Goal: Task Accomplishment & Management: Complete application form

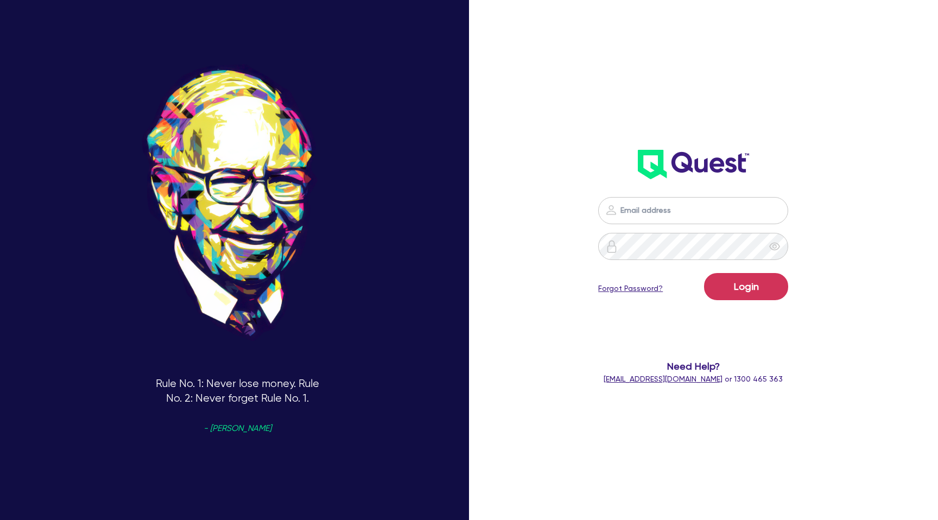
click at [678, 194] on div "Login Forgot Password? Need Help? [EMAIL_ADDRESS][DOMAIN_NAME] or 1300 465 363" at bounding box center [694, 291] width 270 height 210
click at [670, 213] on input "email" at bounding box center [693, 210] width 190 height 27
type input "[PERSON_NAME][EMAIL_ADDRESS][DOMAIN_NAME]"
click at [772, 282] on button "Login" at bounding box center [746, 286] width 84 height 27
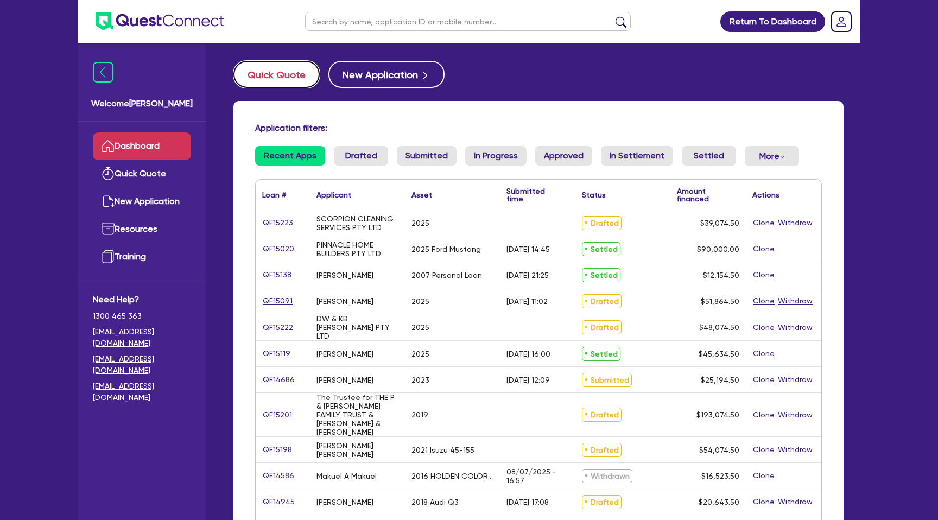
click at [264, 66] on button "Quick Quote" at bounding box center [276, 74] width 86 height 27
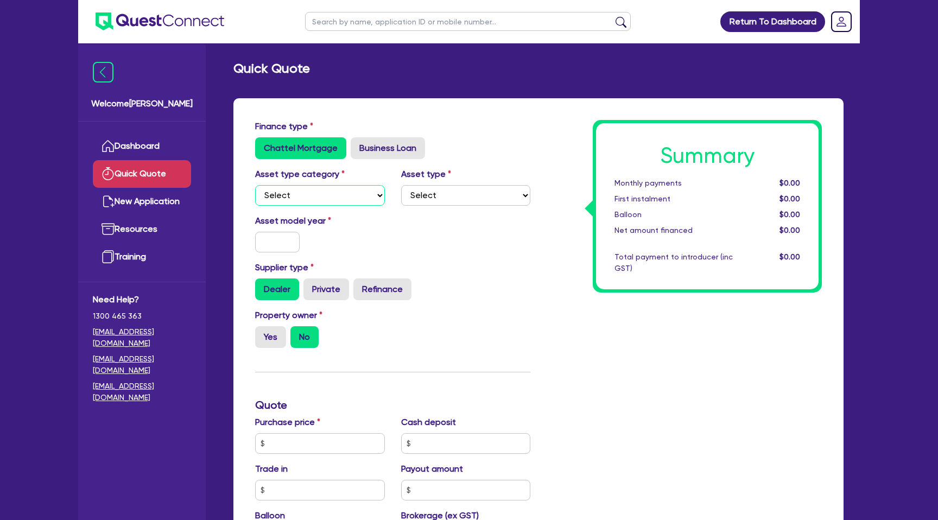
click at [294, 205] on select "Select Cars and light trucks Primary assets Secondary assets Tertiary assets" at bounding box center [320, 195] width 130 height 21
select select "CARS_AND_LIGHT_TRUCKS"
click at [255, 185] on select "Select Cars and light trucks Primary assets Secondary assets Tertiary assets" at bounding box center [320, 195] width 130 height 21
click at [450, 186] on select "Select Passenger vehicles Vans and utes Light trucks up to 4.5 tonne" at bounding box center [466, 195] width 130 height 21
click at [401, 185] on select "Select Passenger vehicles Vans and utes Light trucks up to 4.5 tonne" at bounding box center [466, 195] width 130 height 21
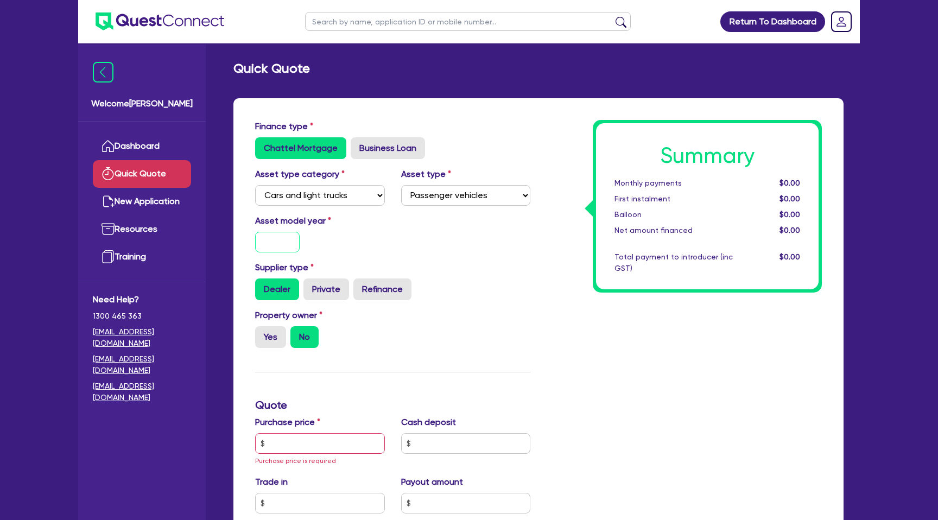
click at [269, 243] on input "text" at bounding box center [277, 242] width 45 height 21
click at [484, 196] on select "Select Passenger vehicles Vans and utes Light trucks up to 4.5 tonne" at bounding box center [466, 195] width 130 height 21
select select "LIGHT_TRUCKS"
click at [401, 185] on select "Select Passenger vehicles Vans and utes Light trucks up to 4.5 tonne" at bounding box center [466, 195] width 130 height 21
click at [287, 246] on input "text" at bounding box center [277, 242] width 45 height 21
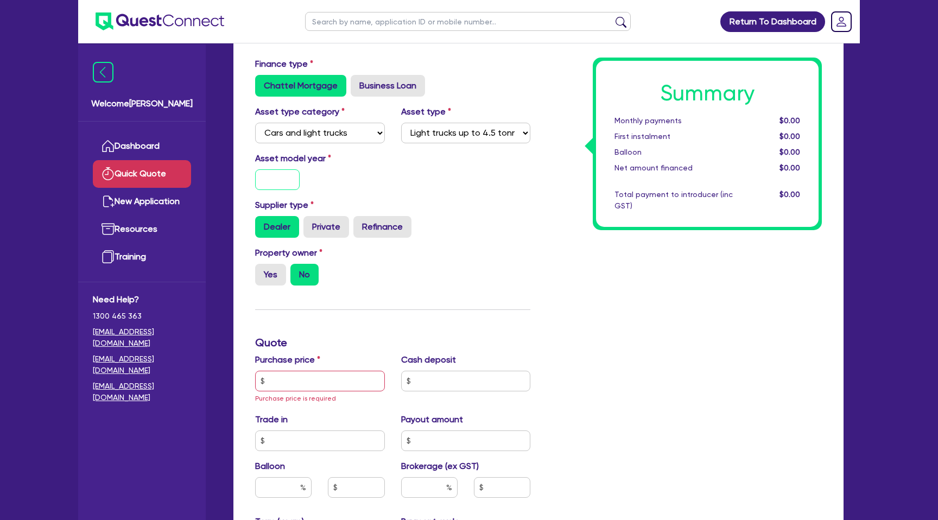
scroll to position [89, 0]
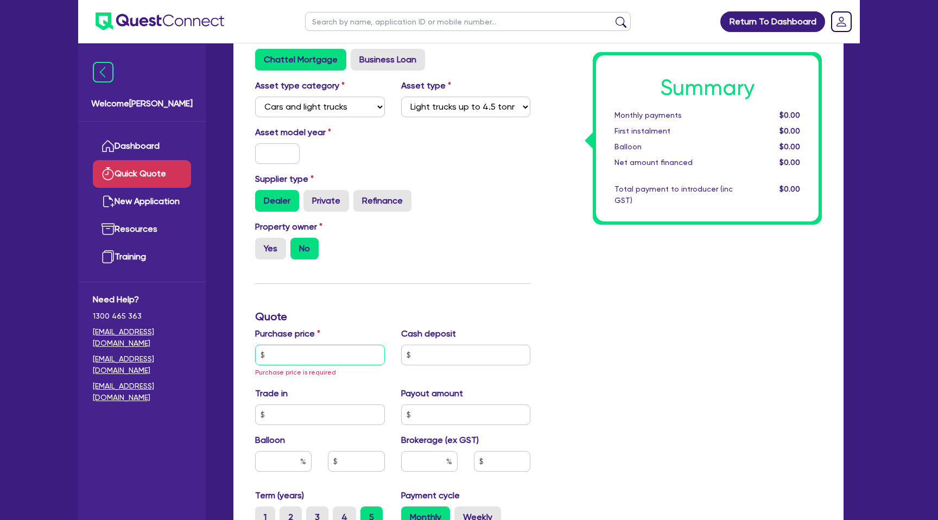
click at [292, 356] on input "text" at bounding box center [320, 355] width 130 height 21
click at [174, 135] on link "Dashboard" at bounding box center [142, 146] width 98 height 28
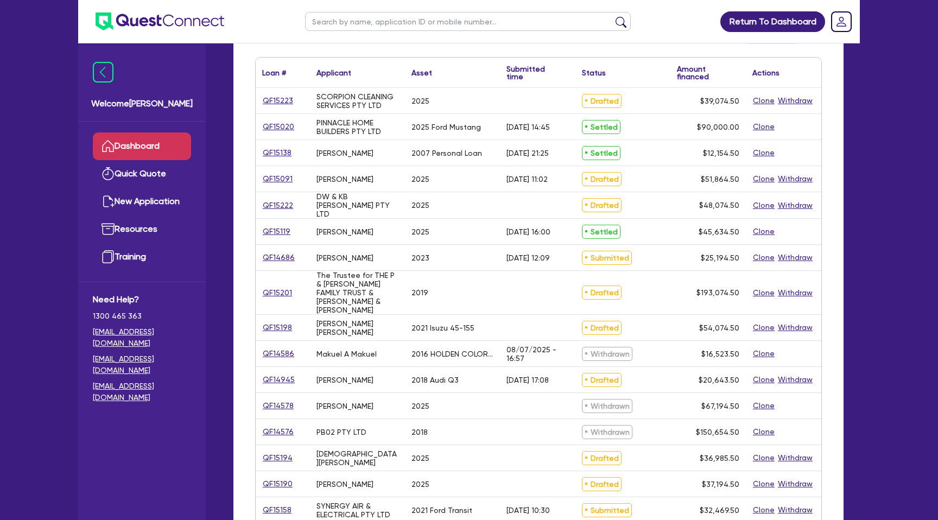
scroll to position [123, 0]
click at [284, 280] on div "QF15201" at bounding box center [283, 291] width 54 height 43
click at [282, 289] on link "QF15201" at bounding box center [277, 292] width 30 height 12
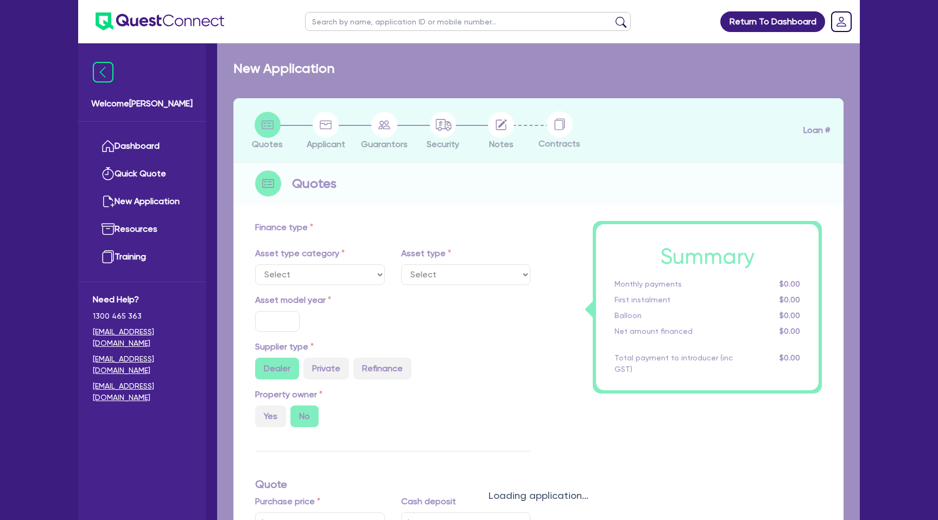
select select "CARS_AND_LIGHT_TRUCKS"
type input "2019"
radio input "false"
radio input "true"
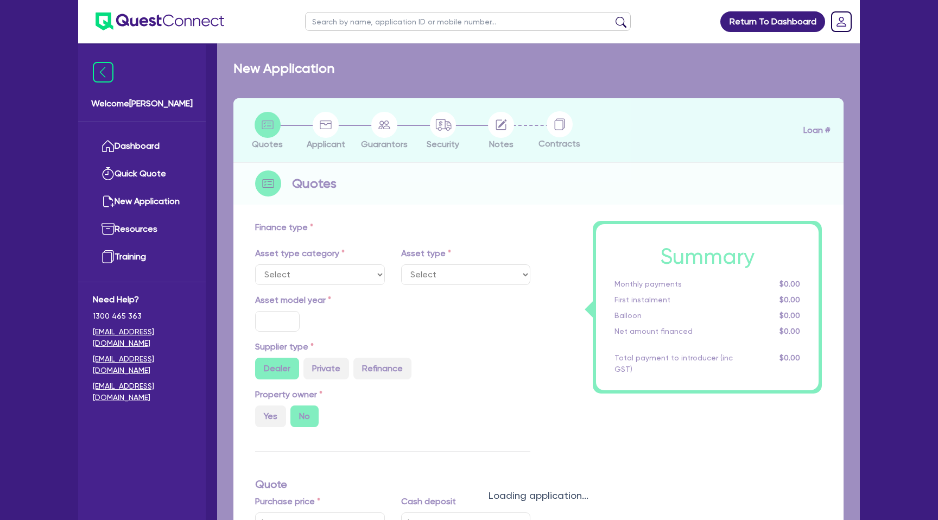
type input "190,000"
type input "7.99"
type input "2,200"
select select "PASSENGER_VEHICLES"
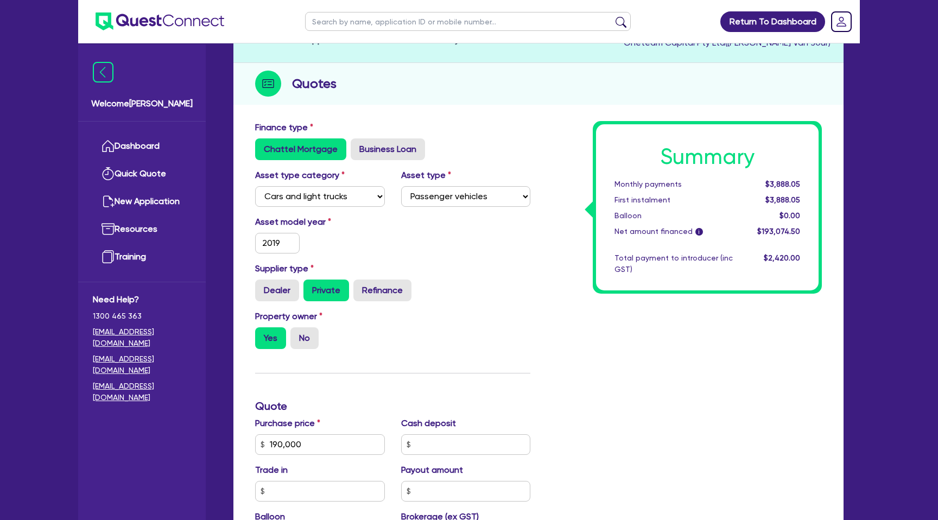
scroll to position [269, 0]
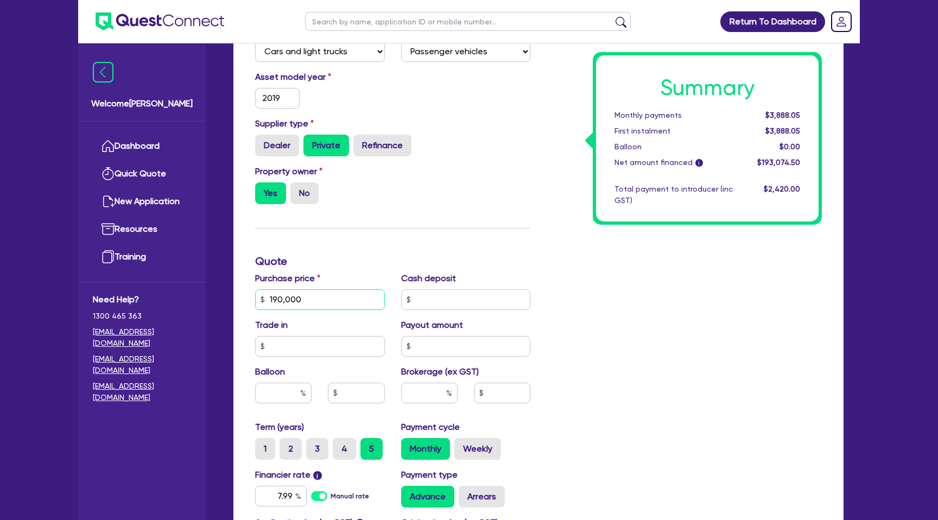
click at [318, 291] on input "190,000" at bounding box center [320, 299] width 130 height 21
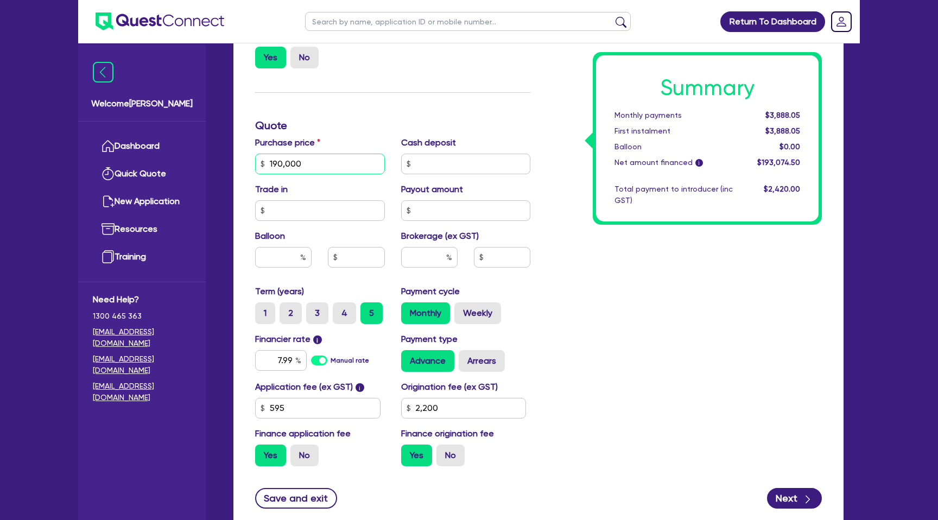
scroll to position [465, 0]
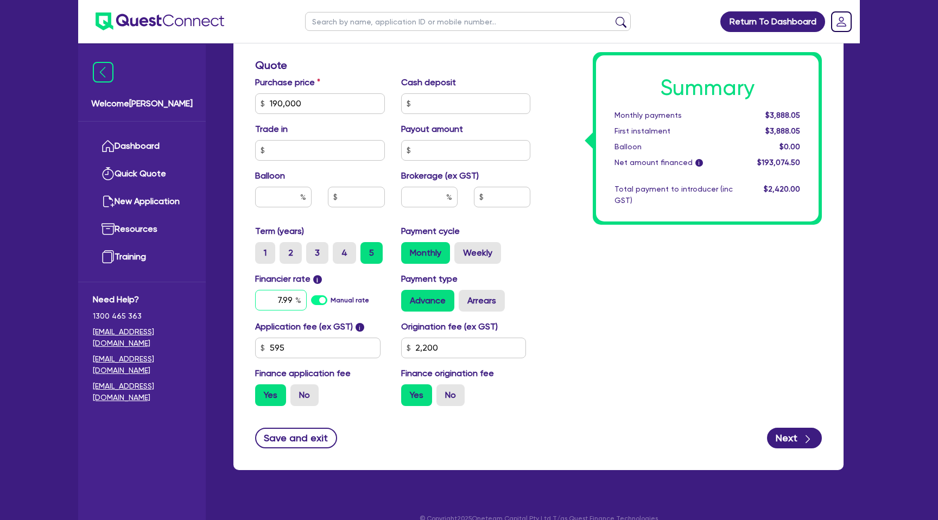
type input "190,000"
type input "2,200"
type input "190,000"
type input "2,200"
click at [290, 290] on input "7.99" at bounding box center [281, 300] width 52 height 21
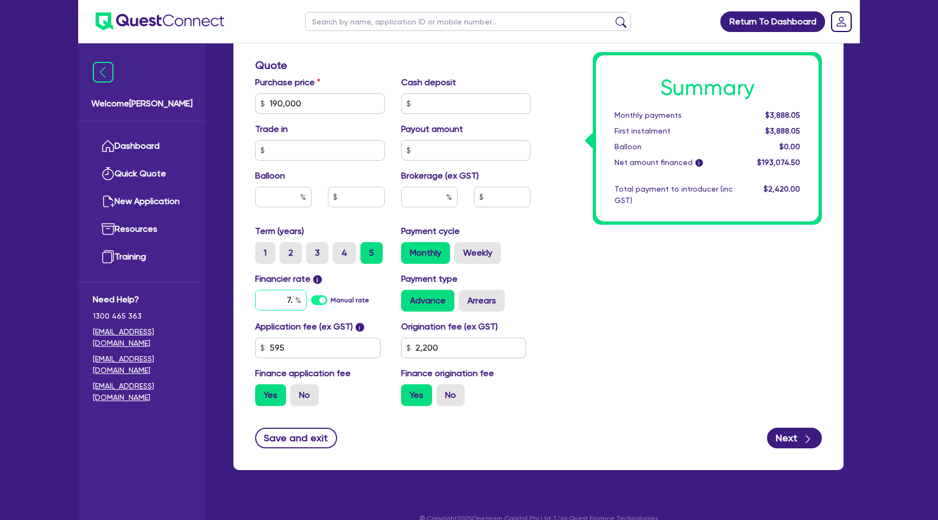
type input "7"
type input "6.99"
type input "190,000"
type input "2,200"
click at [595, 269] on div "Summary Monthly payments $3,888.05 First instalment $3,888.05 Balloon $0.00 Net…" at bounding box center [685, 97] width 292 height 635
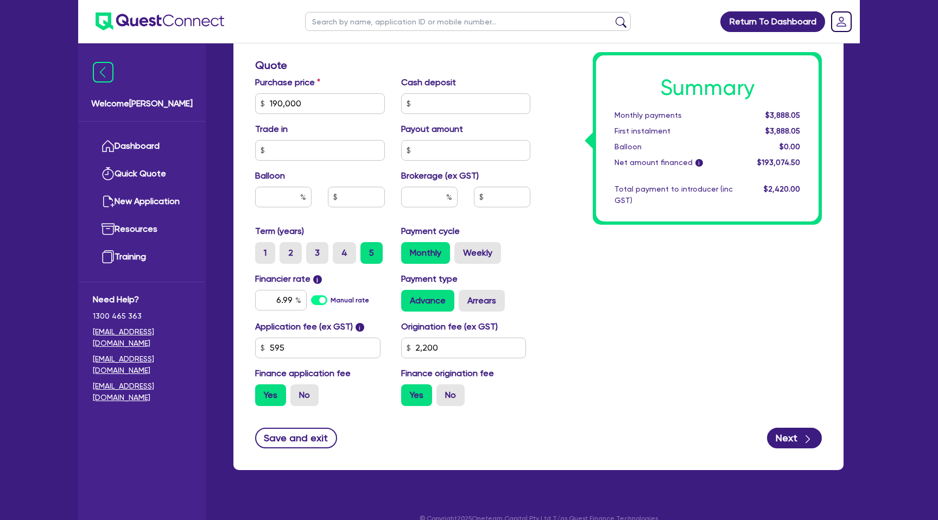
type input "190,000"
click at [466, 338] on input "2,200" at bounding box center [463, 348] width 125 height 21
type input "2"
type input "990"
type input "190,000"
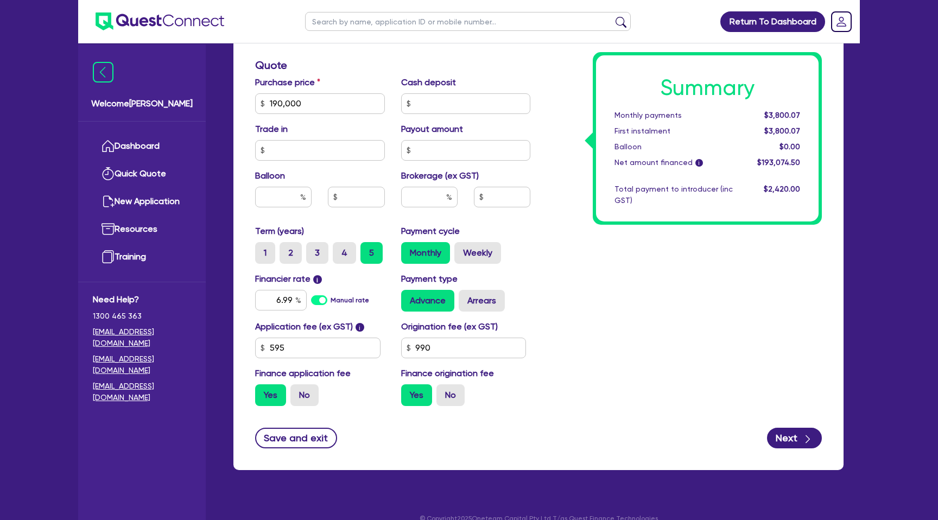
click at [672, 318] on div "Summary Monthly payments $3,800.07 First instalment $3,800.07 Balloon $0.00 Net…" at bounding box center [685, 97] width 292 height 635
click at [480, 242] on label "Weekly" at bounding box center [477, 253] width 47 height 22
click at [462, 242] on input "Weekly" at bounding box center [457, 245] width 7 height 7
radio input "true"
type input "190,000"
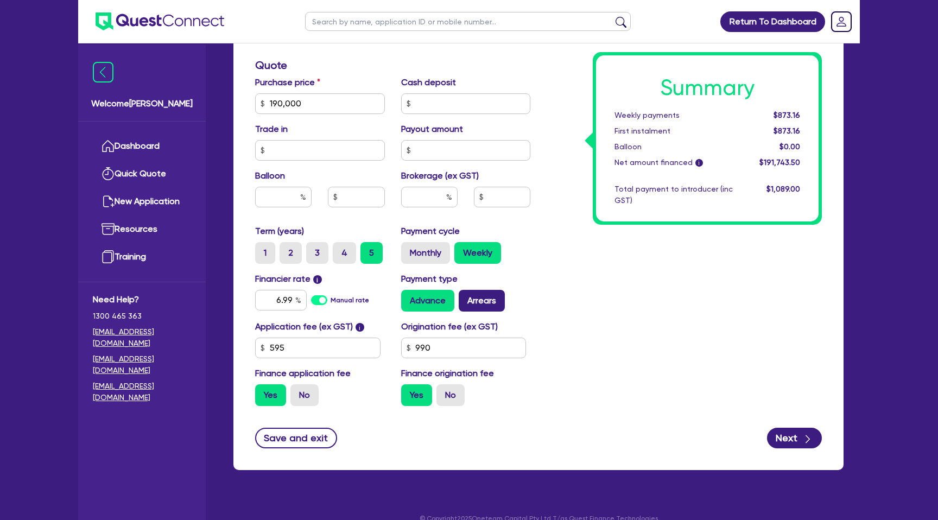
click at [486, 290] on label "Arrears" at bounding box center [482, 301] width 46 height 22
click at [466, 290] on input "Arrears" at bounding box center [462, 293] width 7 height 7
radio input "true"
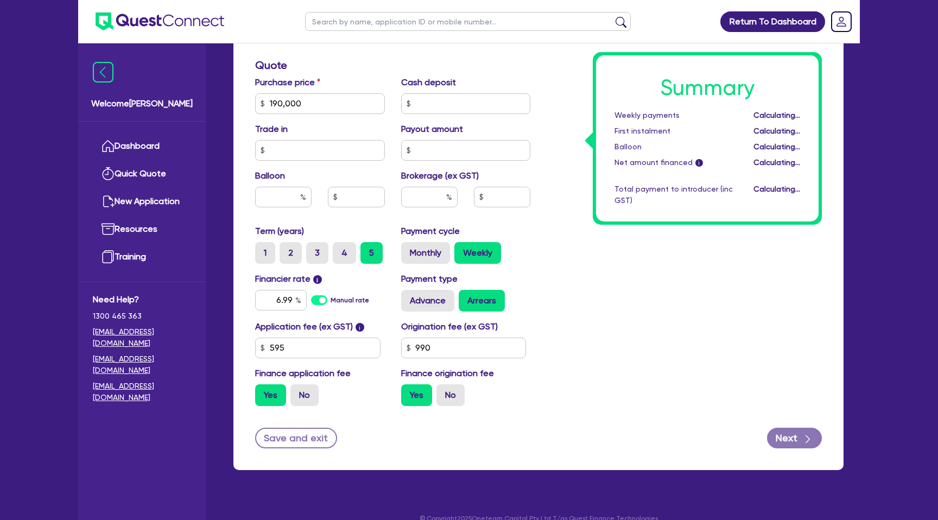
type input "190,000"
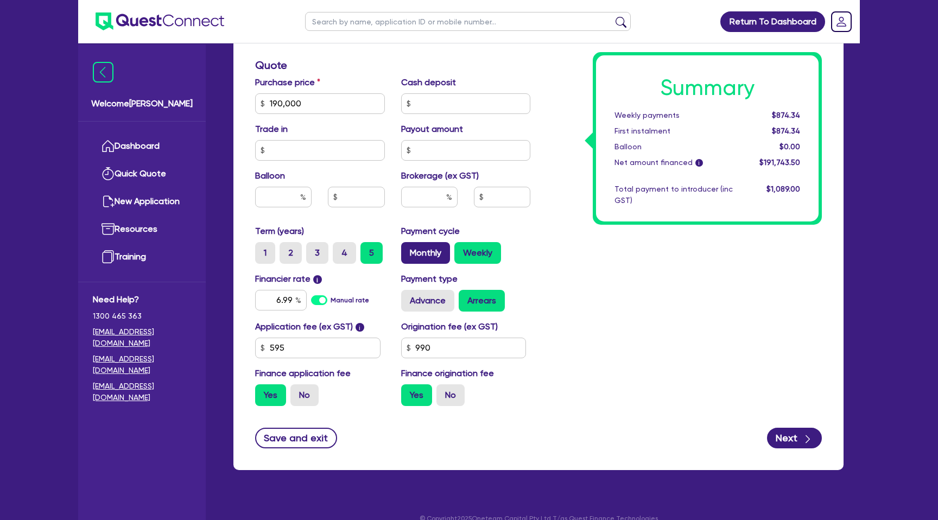
click at [431, 242] on label "Monthly" at bounding box center [425, 253] width 49 height 22
click at [408, 242] on input "Monthly" at bounding box center [404, 245] width 7 height 7
radio input "true"
type input "190,000"
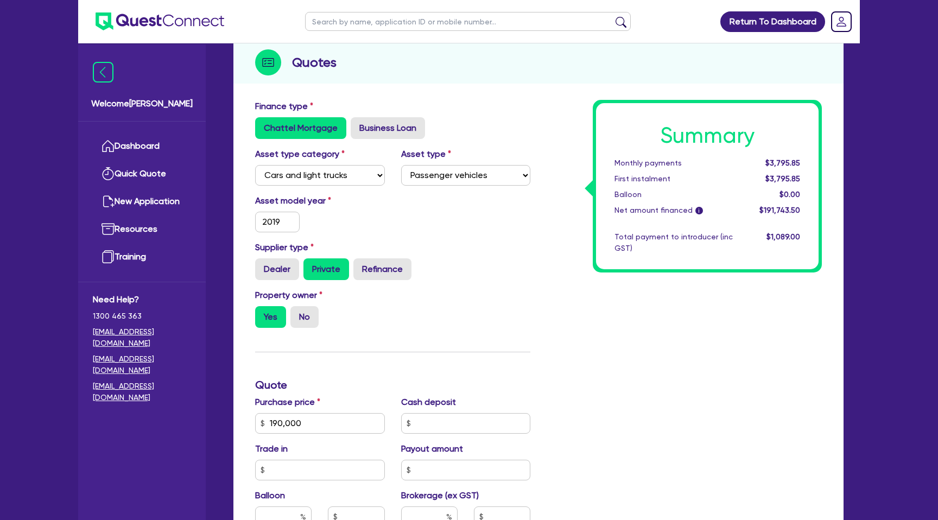
scroll to position [143, 0]
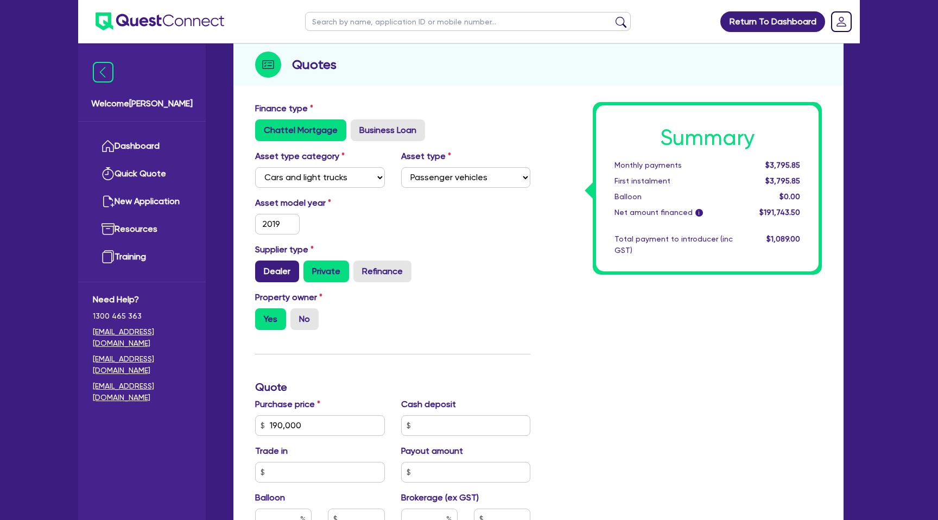
click at [274, 261] on label "Dealer" at bounding box center [277, 272] width 44 height 22
click at [262, 261] on input "Dealer" at bounding box center [258, 264] width 7 height 7
radio input "true"
type input "190,000"
click at [325, 261] on label "Private" at bounding box center [327, 272] width 46 height 22
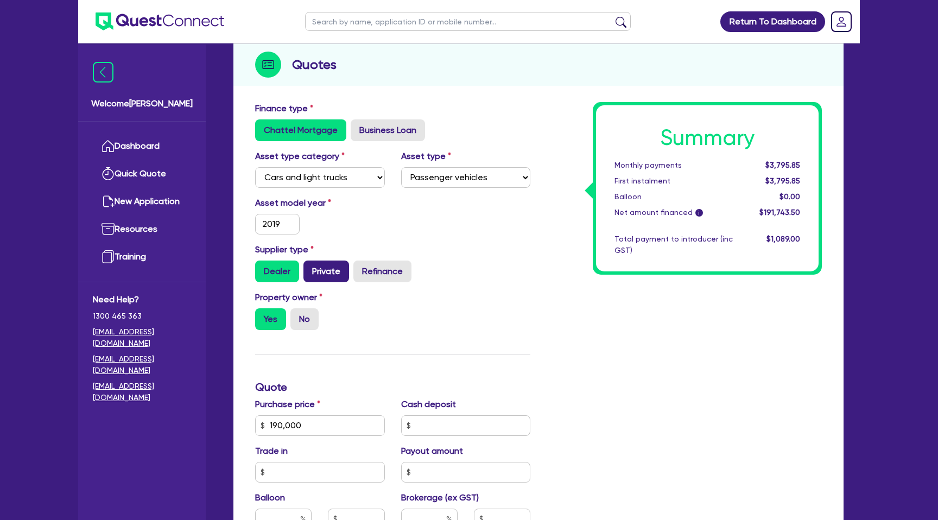
click at [311, 261] on input "Private" at bounding box center [307, 264] width 7 height 7
radio input "true"
type input "190,000"
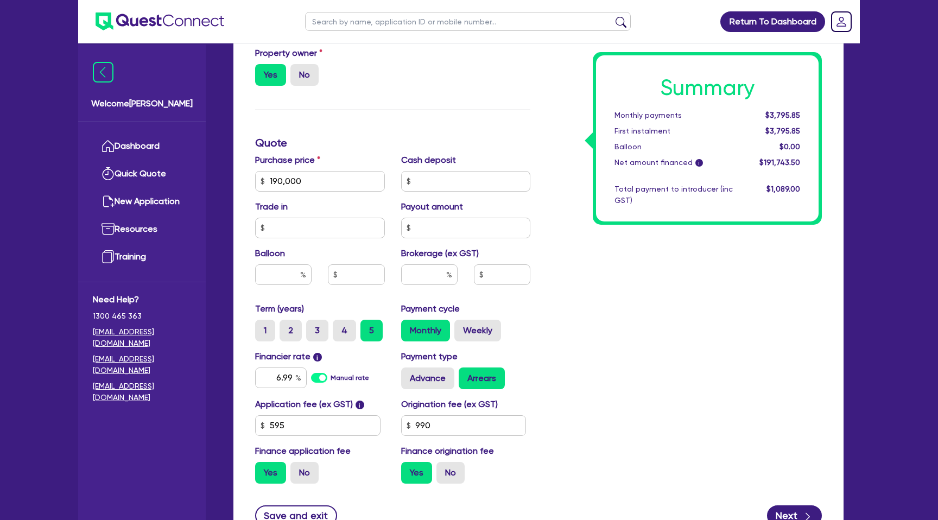
scroll to position [408, 0]
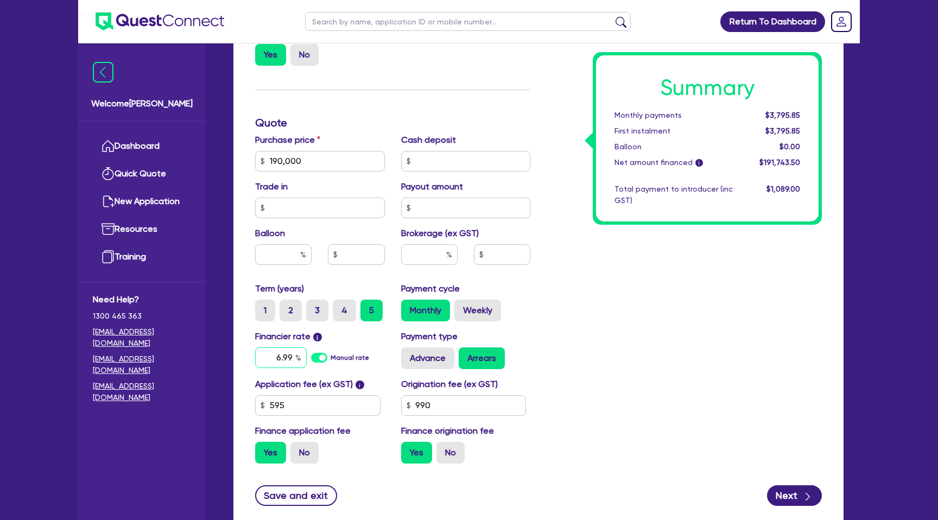
click at [295, 348] on input "6.99" at bounding box center [281, 358] width 52 height 21
type input "6"
type input "7.25"
type input "190,000"
click at [713, 212] on div "Summary Monthly payments $3,795.85 First instalment $3,795.85 Balloon $0.00 Net…" at bounding box center [707, 138] width 223 height 166
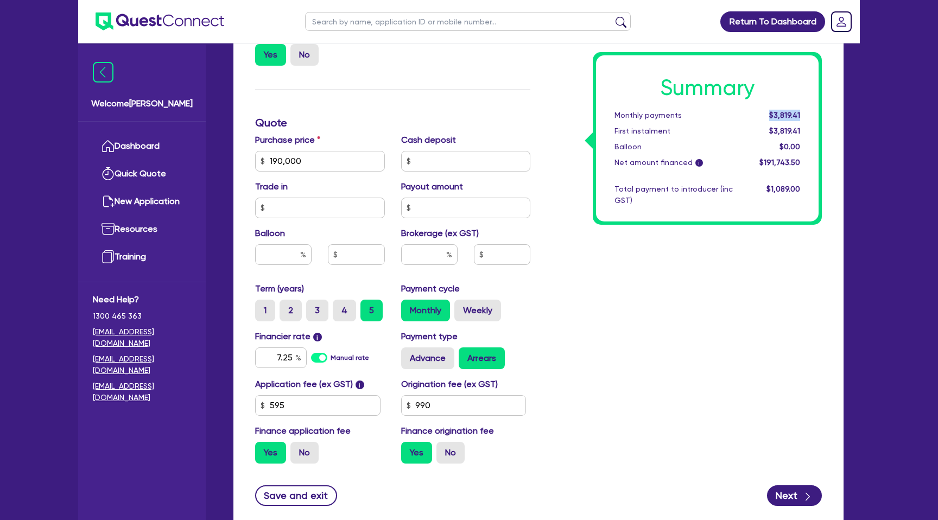
drag, startPoint x: 772, startPoint y: 114, endPoint x: 808, endPoint y: 110, distance: 36.6
click at [808, 110] on div "$3,819.41" at bounding box center [774, 115] width 67 height 11
click at [634, 266] on div "Summary Monthly payments $3,819.41 First instalment $3,819.41 Balloon $0.00 Net…" at bounding box center [685, 155] width 292 height 635
click at [293, 348] on input "7.25" at bounding box center [281, 358] width 52 height 21
drag, startPoint x: 293, startPoint y: 342, endPoint x: 270, endPoint y: 341, distance: 22.8
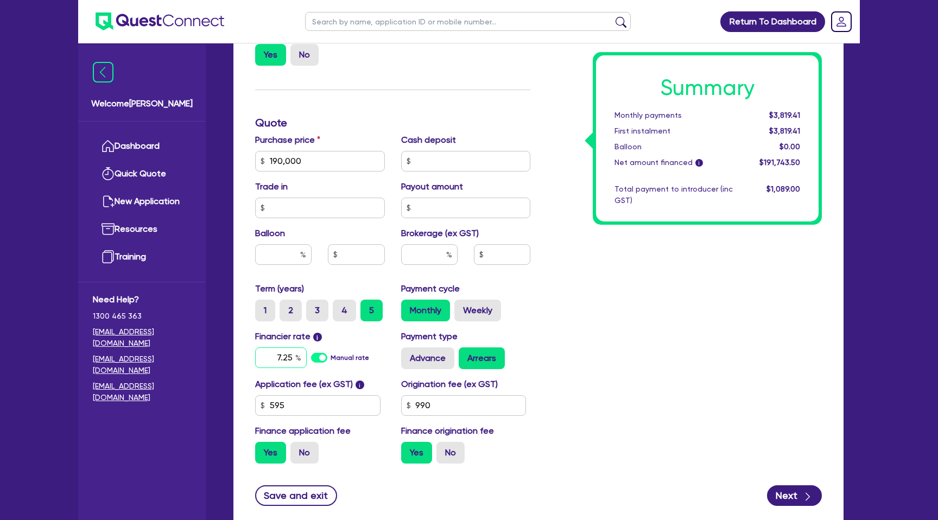
click at [270, 348] on input "7.25" at bounding box center [281, 358] width 52 height 21
type input "5.99"
click at [605, 387] on div "Summary Monthly payments $3,819.41 First instalment $3,819.41 Balloon $0.00 Net…" at bounding box center [685, 155] width 292 height 635
type input "190,000"
drag, startPoint x: 289, startPoint y: 343, endPoint x: 237, endPoint y: 343, distance: 52.7
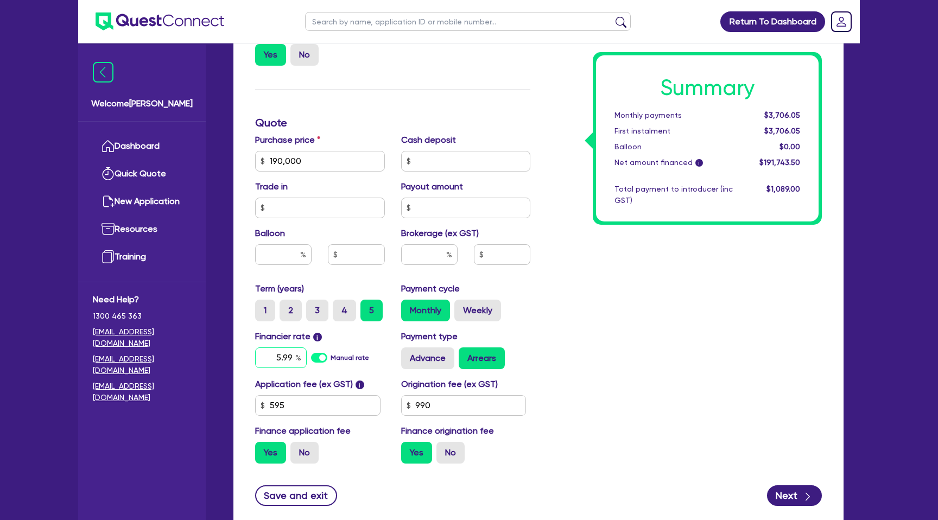
click at [236, 343] on div "Finance type Chattel Mortgage Business Loan Asset type category Select Cars and…" at bounding box center [538, 180] width 610 height 696
type input "9"
type input "7.25"
click at [699, 343] on div "Summary Monthly payments $3,706.05 First instalment $3,706.05 Balloon $0.00 Net…" at bounding box center [685, 155] width 292 height 635
type input "190,000"
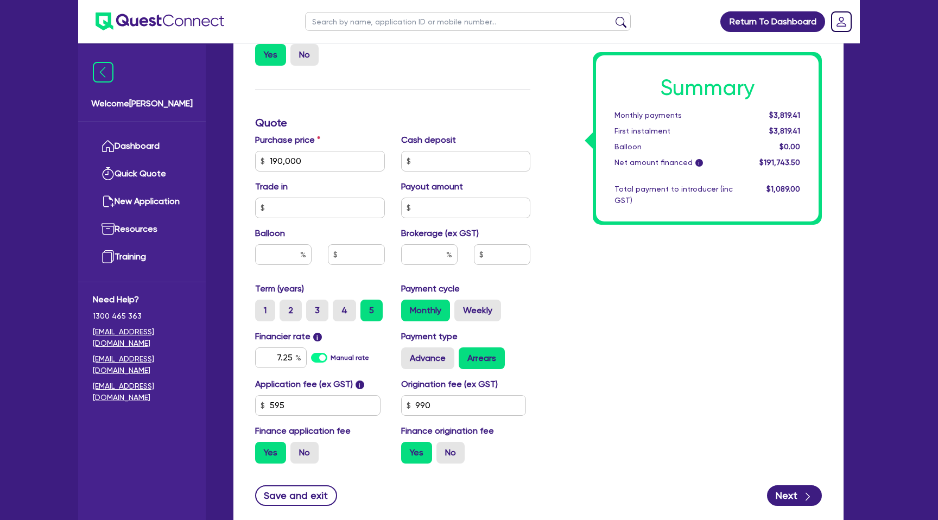
click at [367, 29] on input "text" at bounding box center [468, 21] width 326 height 19
type input "rafi"
click button "submit" at bounding box center [621, 23] width 17 height 15
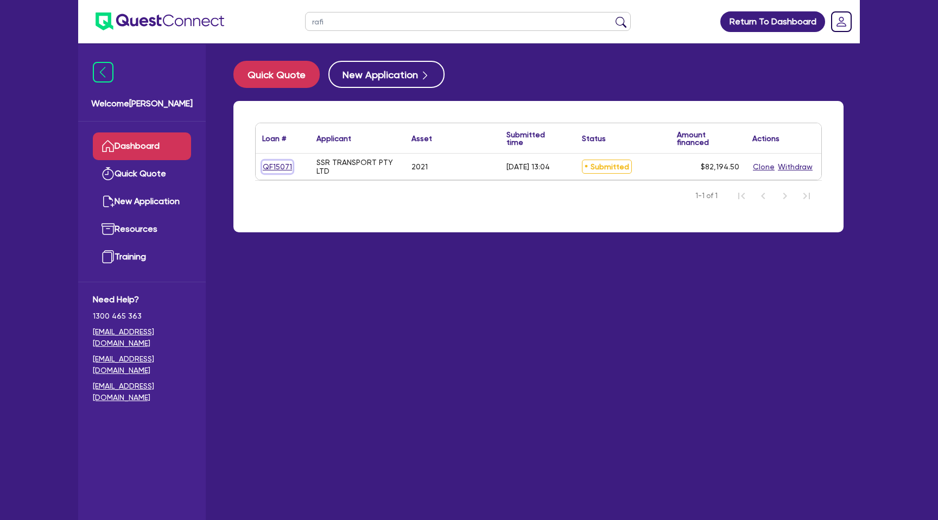
click at [279, 169] on link "QF15071" at bounding box center [277, 167] width 30 height 12
select select "CARS_AND_LIGHT_TRUCKS"
select select "PASSENGER_VEHICLES"
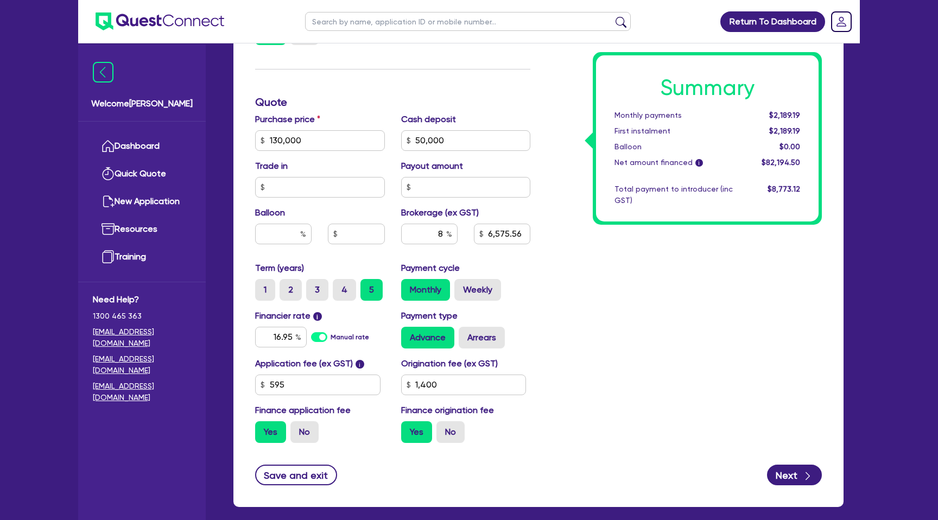
scroll to position [453, 0]
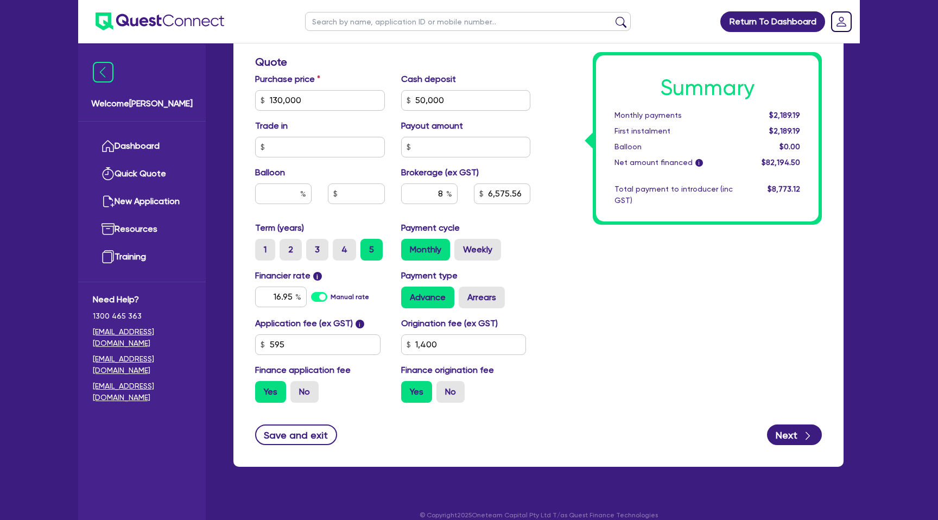
click at [591, 263] on div "Summary Monthly payments $2,189.19 First instalment $2,189.19 Balloon $0.00 Net…" at bounding box center [685, 94] width 292 height 635
drag, startPoint x: 450, startPoint y: 101, endPoint x: 375, endPoint y: 101, distance: 74.9
click at [374, 101] on div "Purchase price 130,000 Cash deposit 50,000 Trade in Payout amount Balloon Broke…" at bounding box center [393, 147] width 292 height 149
type input "130,000"
type input "50,000"
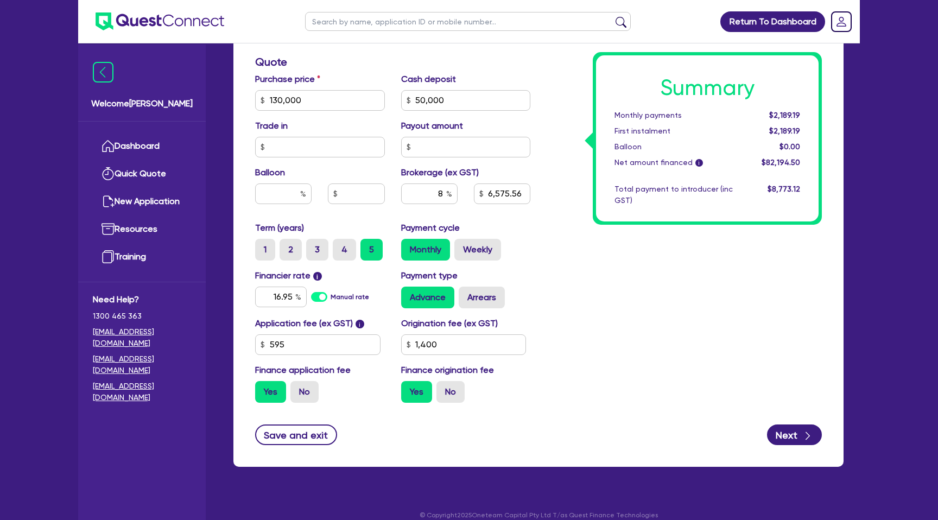
type input "6,575.56"
type input "1,400"
type input "130,000"
type input "50,000"
type input "6,575.56"
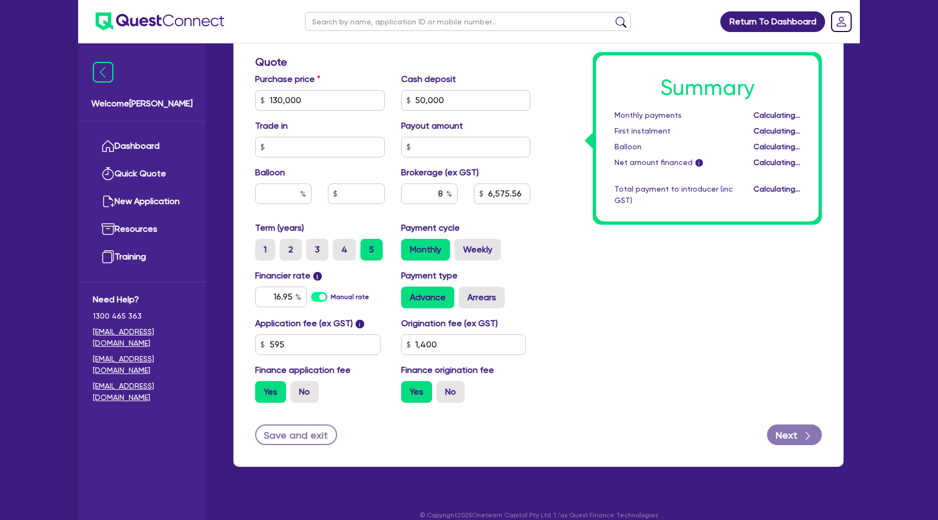
type input "1,400"
drag, startPoint x: 445, startPoint y: 101, endPoint x: 397, endPoint y: 100, distance: 47.8
click at [397, 100] on div "Cash deposit 50,000" at bounding box center [466, 92] width 146 height 38
click at [435, 97] on input "50,000" at bounding box center [466, 100] width 130 height 21
click at [438, 97] on input "50,000" at bounding box center [466, 100] width 130 height 21
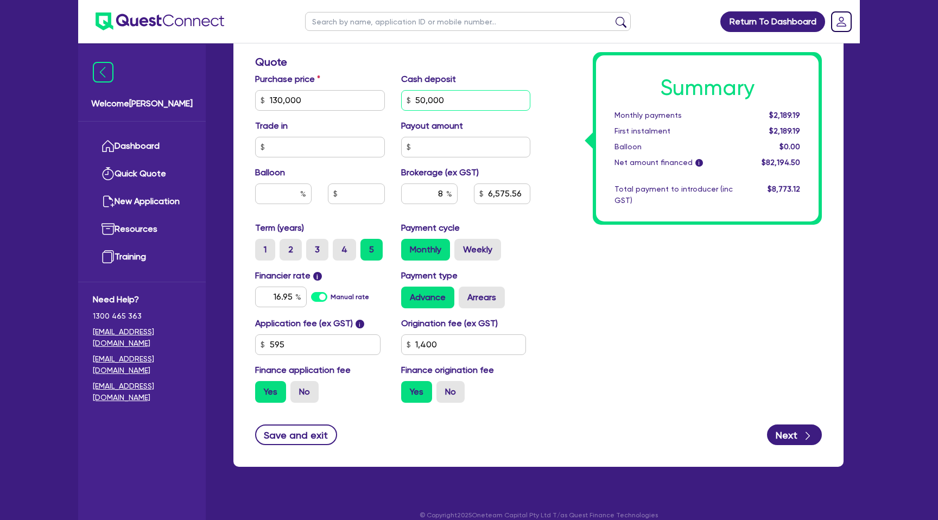
type input "130,000"
type input "5,000"
type input "6,575.56"
type input "1,400"
type input "130,000"
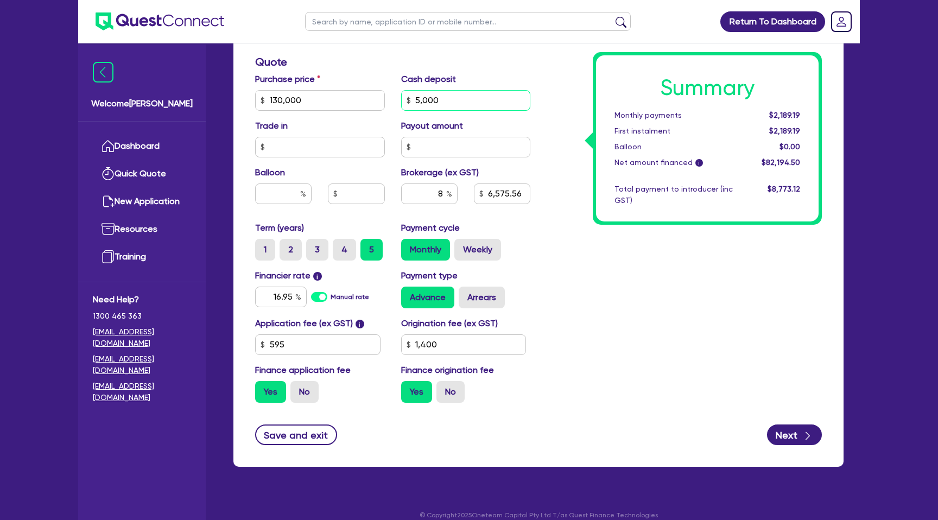
type input "10,175.56"
type input "1,400"
type input "60,000"
type input "130,000"
type input "10,175.56"
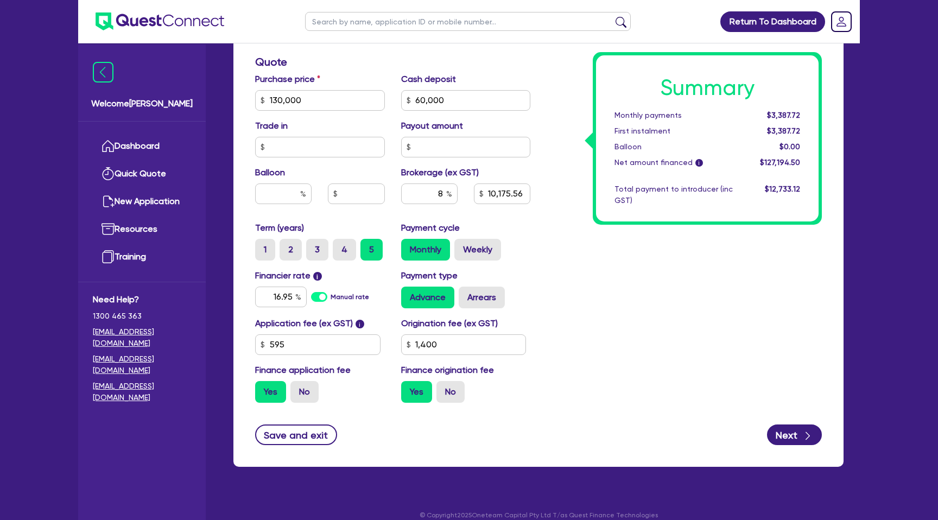
type input "1,400"
type input "130,000"
type input "5,775.56"
type input "1,400"
click at [566, 117] on div "Summary Monthly payments $3,387.72 First instalment $3,387.72 Balloon $0.00 Net…" at bounding box center [685, 94] width 292 height 635
